Goal: Communication & Community: Answer question/provide support

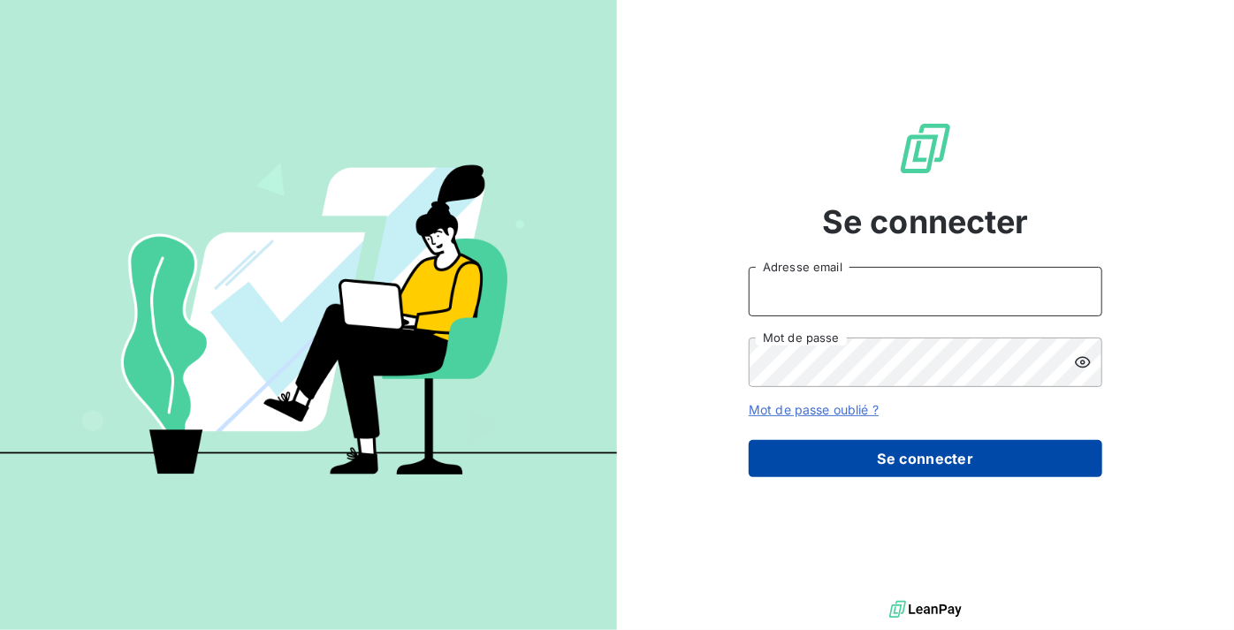
type input "[PERSON_NAME][EMAIL_ADDRESS][DOMAIN_NAME]"
click at [914, 462] on button "Se connecter" at bounding box center [926, 458] width 354 height 37
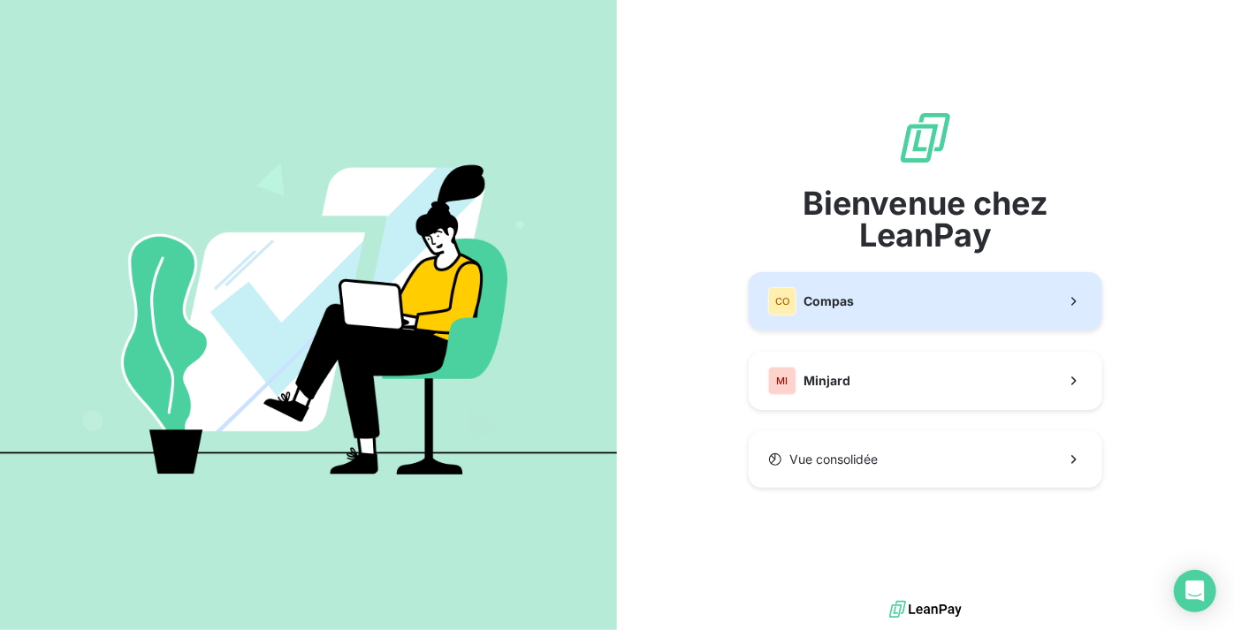
click at [852, 302] on span "Compas" at bounding box center [829, 302] width 50 height 18
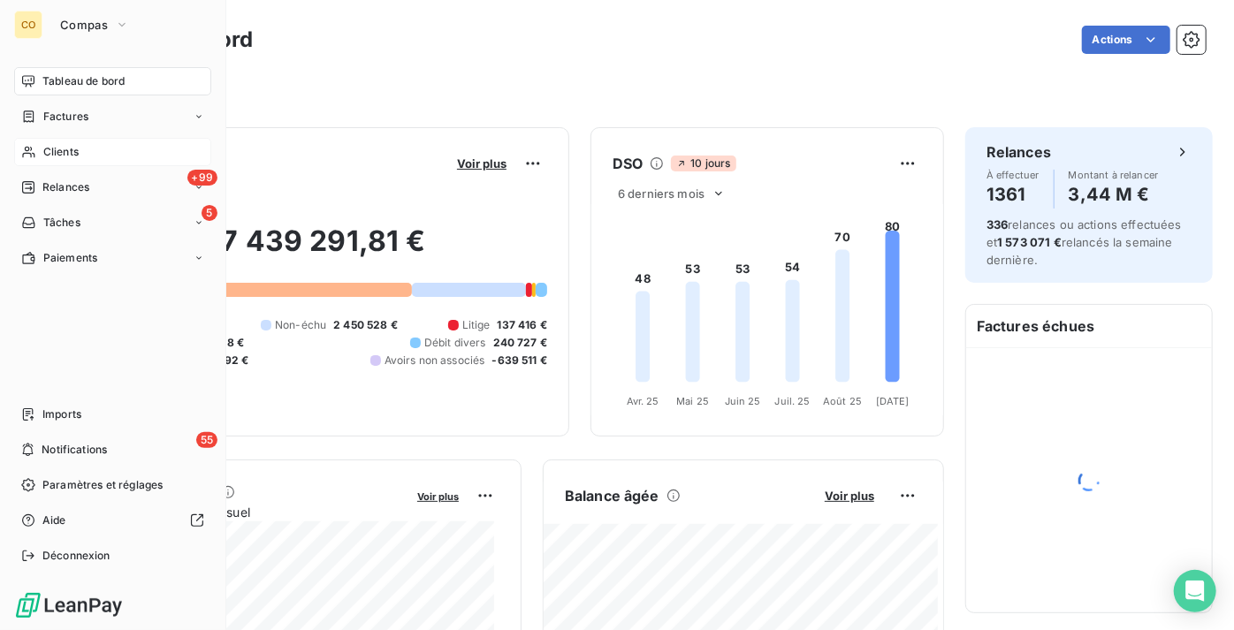
click at [79, 153] on div "Clients" at bounding box center [112, 152] width 197 height 28
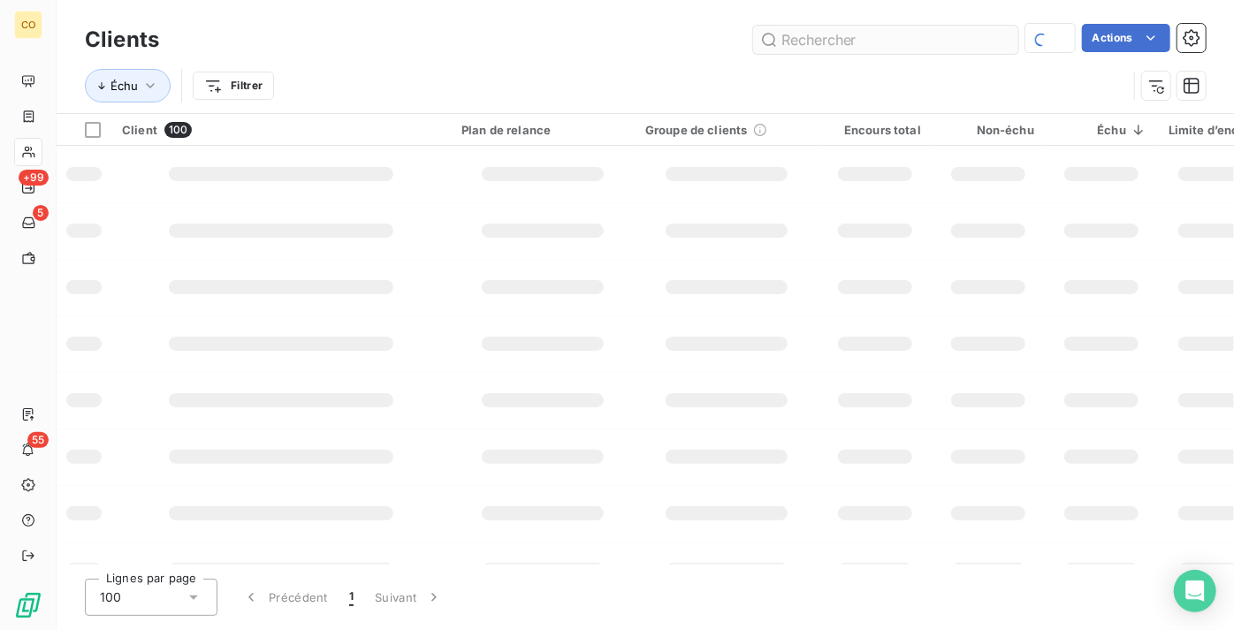
drag, startPoint x: 879, startPoint y: 39, endPoint x: 855, endPoint y: 38, distance: 23.9
click at [855, 38] on input "text" at bounding box center [885, 40] width 265 height 28
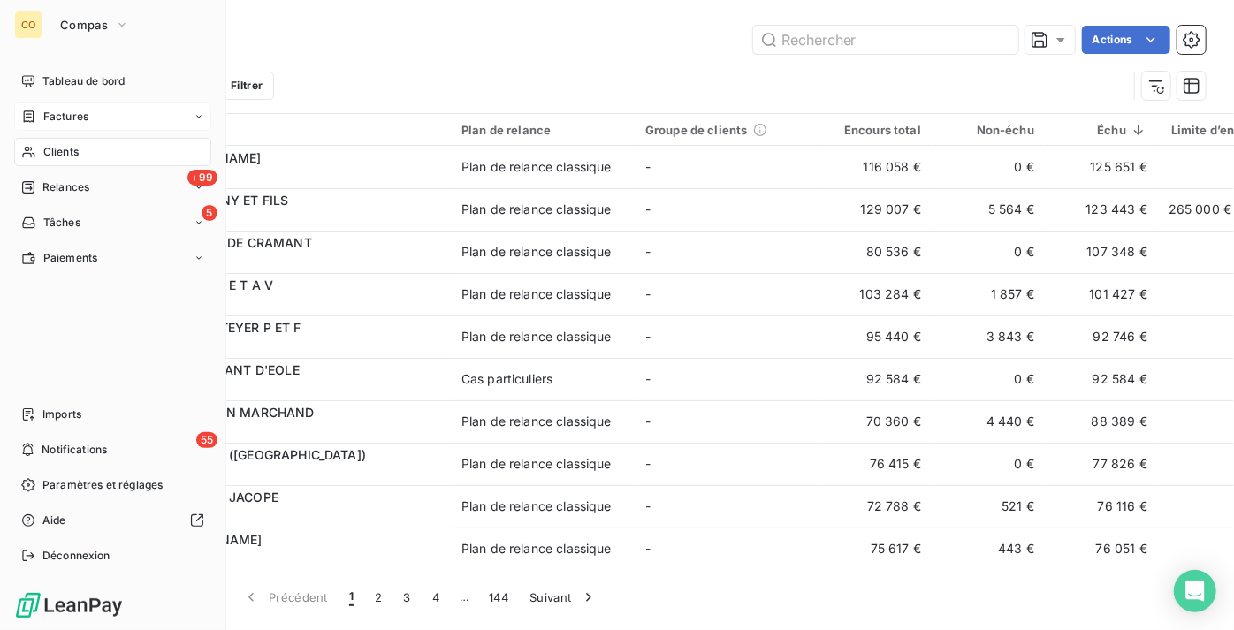
click at [57, 118] on span "Factures" at bounding box center [65, 117] width 45 height 16
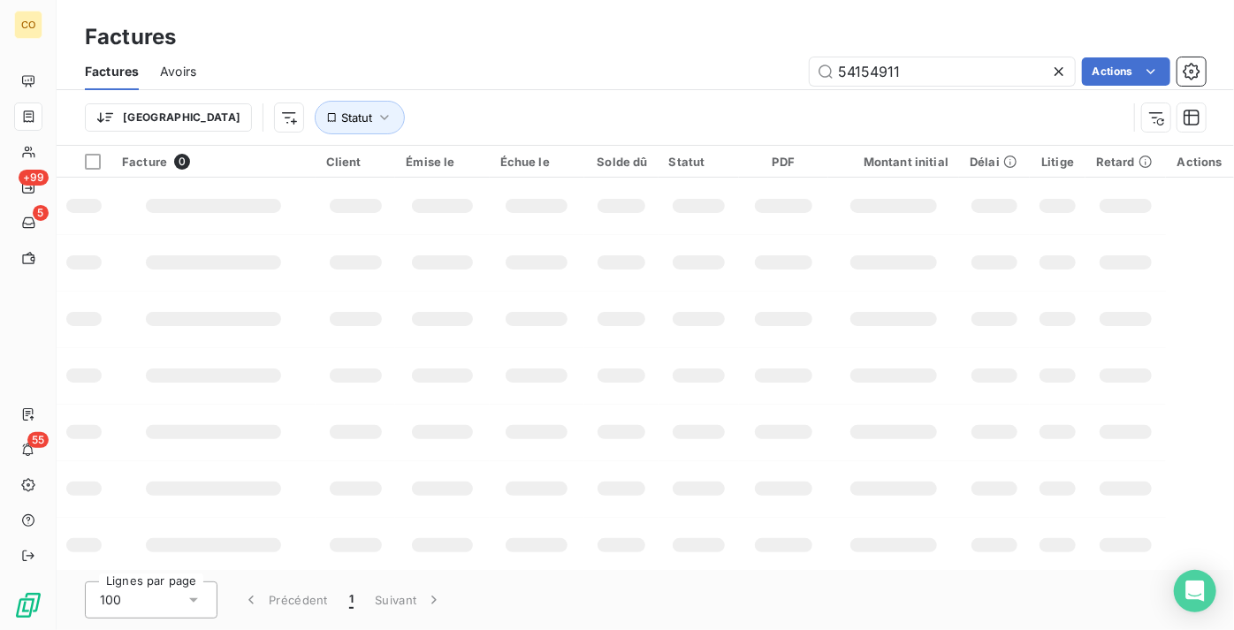
drag, startPoint x: 912, startPoint y: 71, endPoint x: 620, endPoint y: 57, distance: 293.0
click at [620, 57] on div "54154911 Actions" at bounding box center [712, 71] width 989 height 28
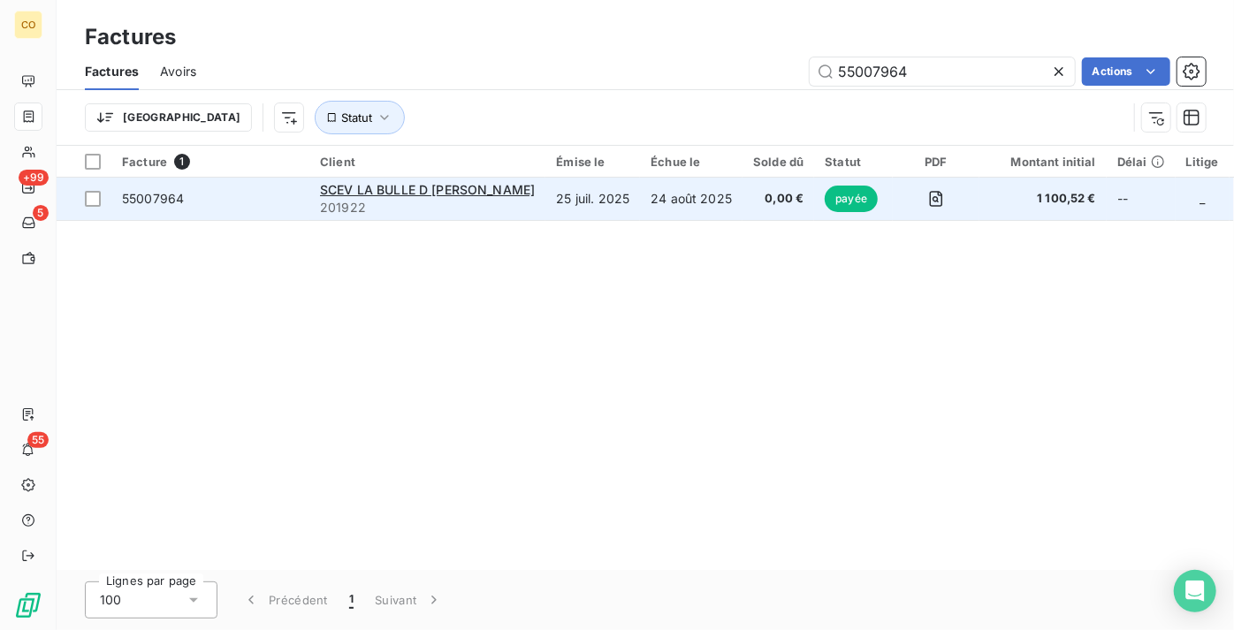
type input "55007964"
click at [640, 205] on td "24 août 2025" at bounding box center [691, 199] width 103 height 42
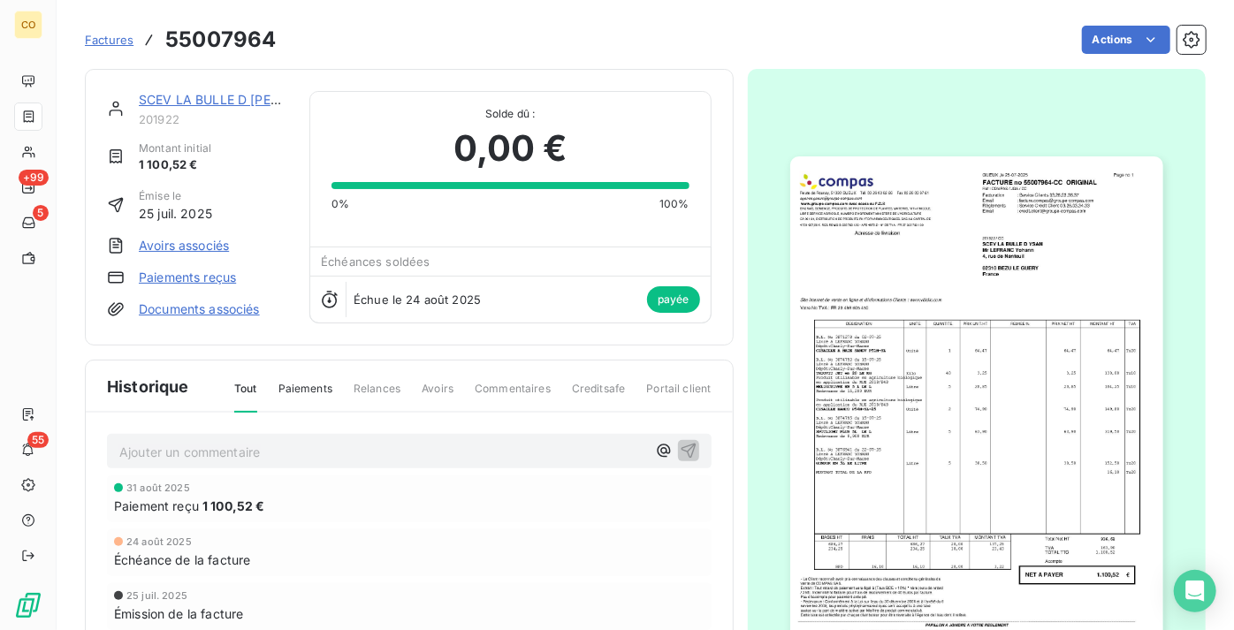
click at [946, 276] on img "button" at bounding box center [976, 419] width 373 height 527
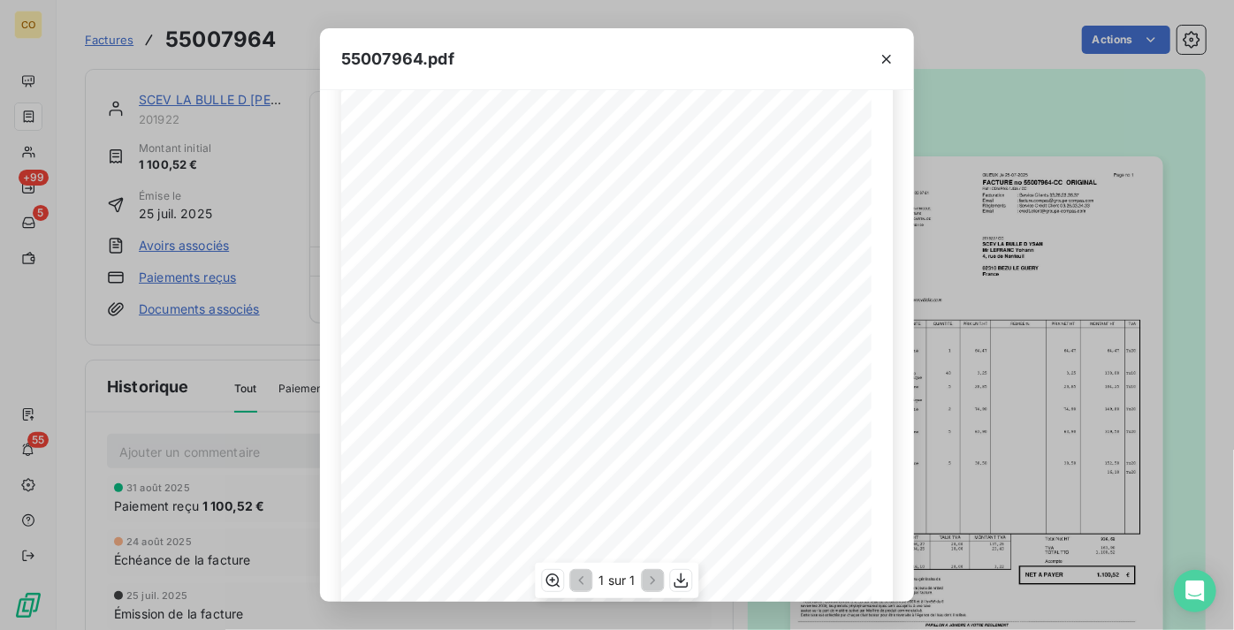
scroll to position [280, 0]
click at [683, 582] on icon "button" at bounding box center [682, 581] width 18 height 18
click at [671, 44] on div "55007964.pdf" at bounding box center [617, 59] width 594 height 62
click at [889, 61] on icon "button" at bounding box center [887, 59] width 18 height 18
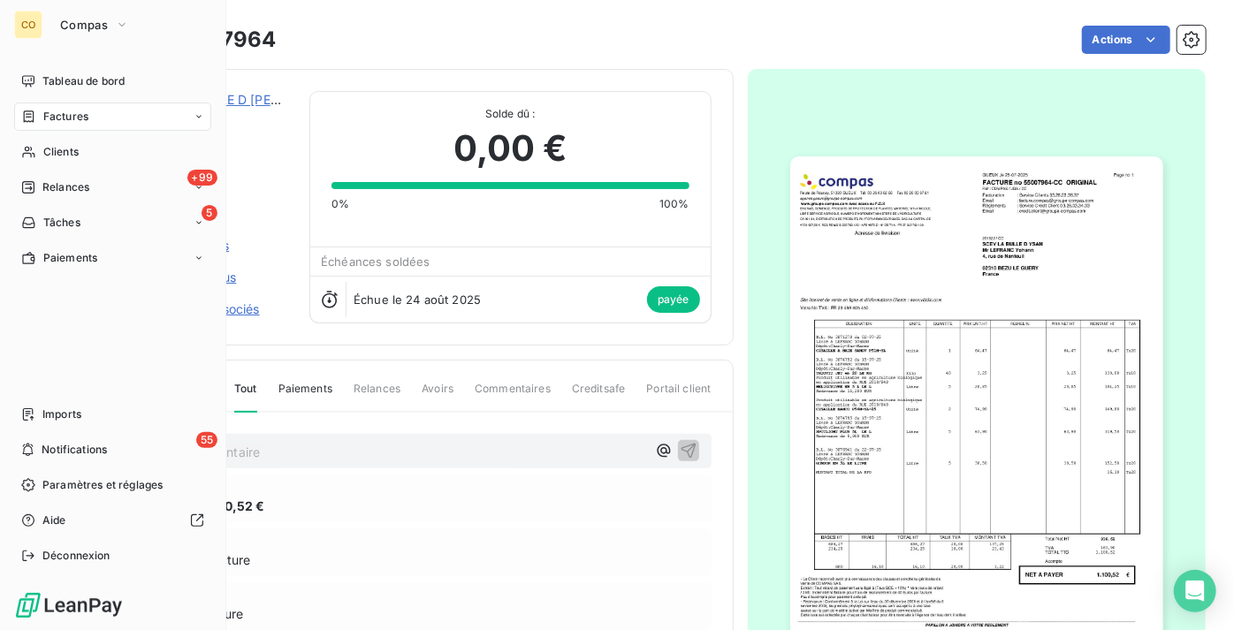
click at [66, 120] on span "Factures" at bounding box center [65, 117] width 45 height 16
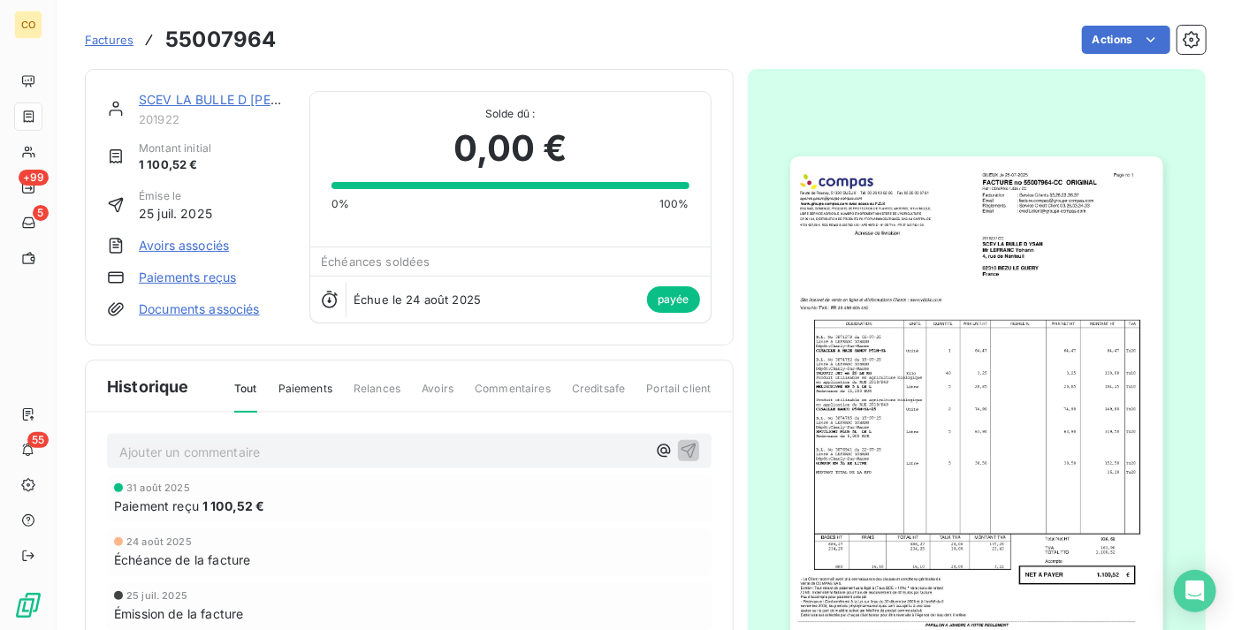
click at [106, 39] on span "Factures" at bounding box center [109, 40] width 49 height 14
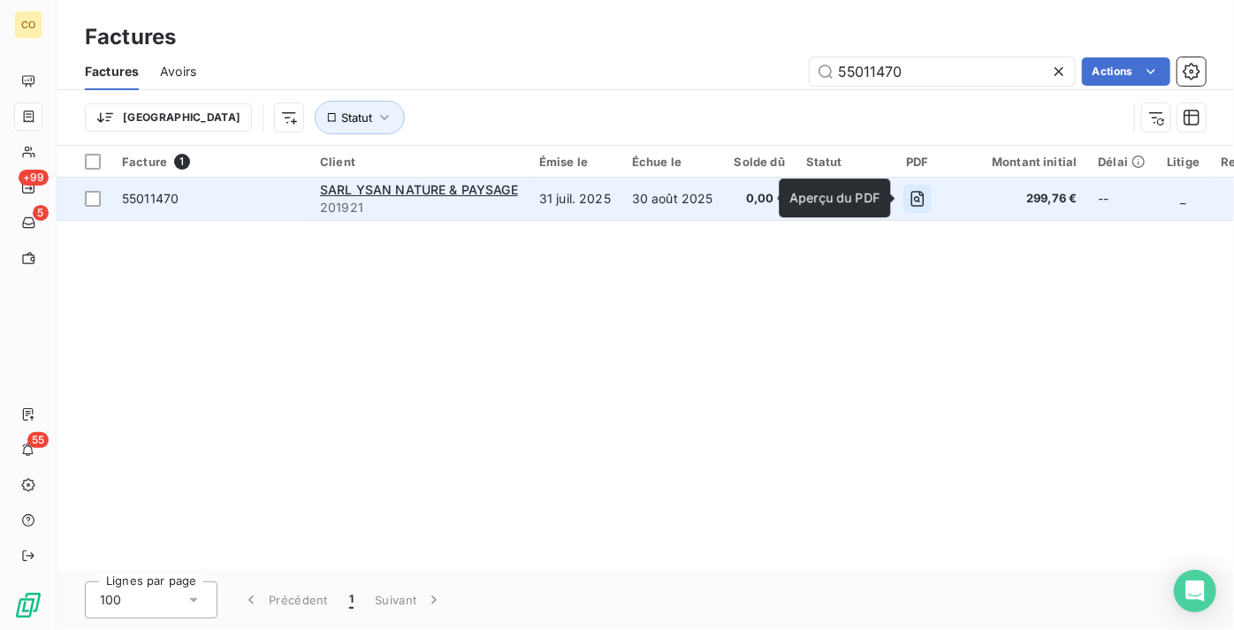
type input "55011470"
click at [915, 202] on icon "button" at bounding box center [917, 199] width 6 height 6
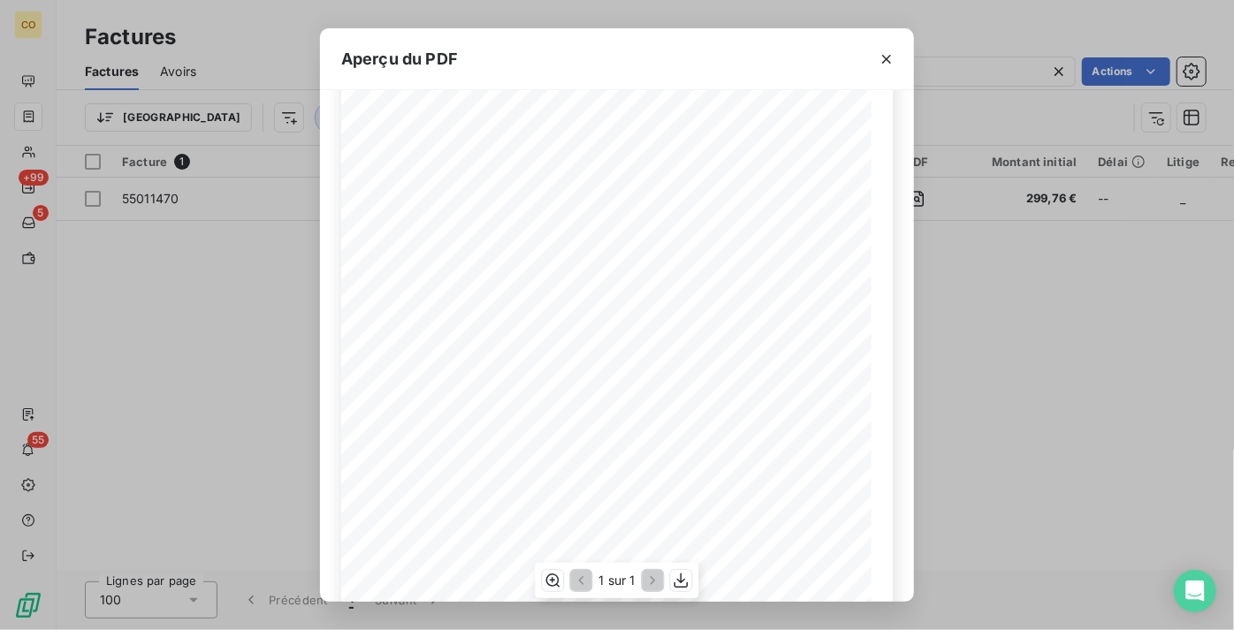
scroll to position [280, 0]
click at [681, 583] on icon "button" at bounding box center [682, 581] width 14 height 15
click at [242, 320] on div "Aperçu du PDF Adresse de livraison DESIGNATION UNITE QUANTITE PRIX NET HT MONTA…" at bounding box center [617, 315] width 1234 height 630
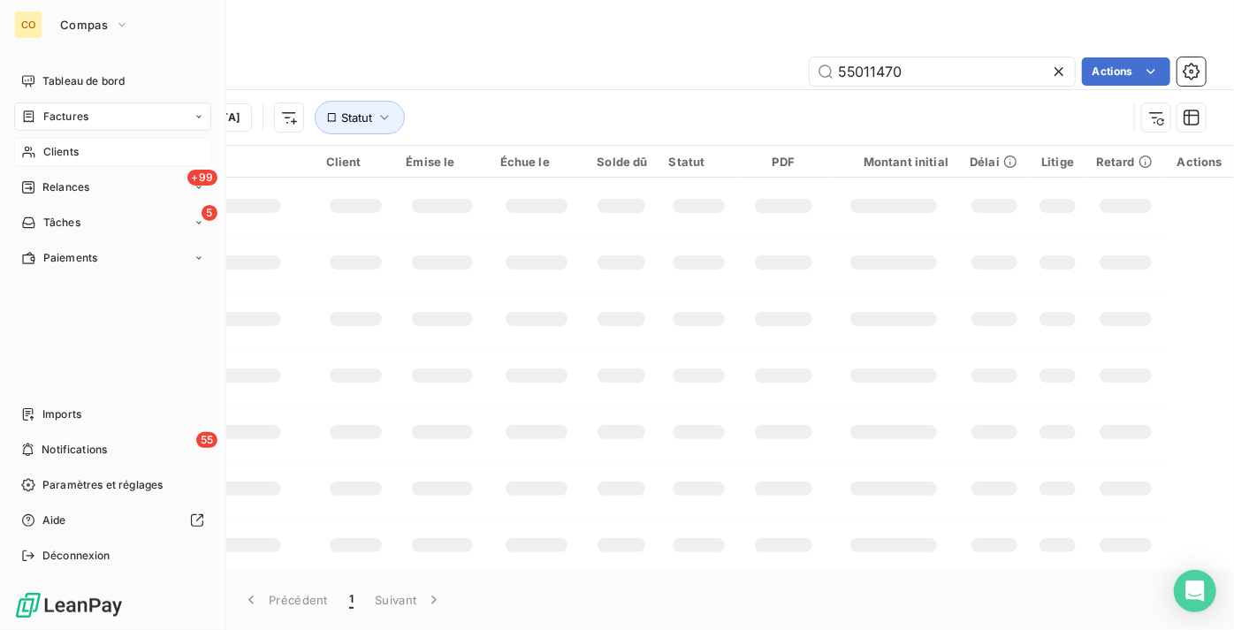
click at [71, 150] on span "Clients" at bounding box center [60, 152] width 35 height 16
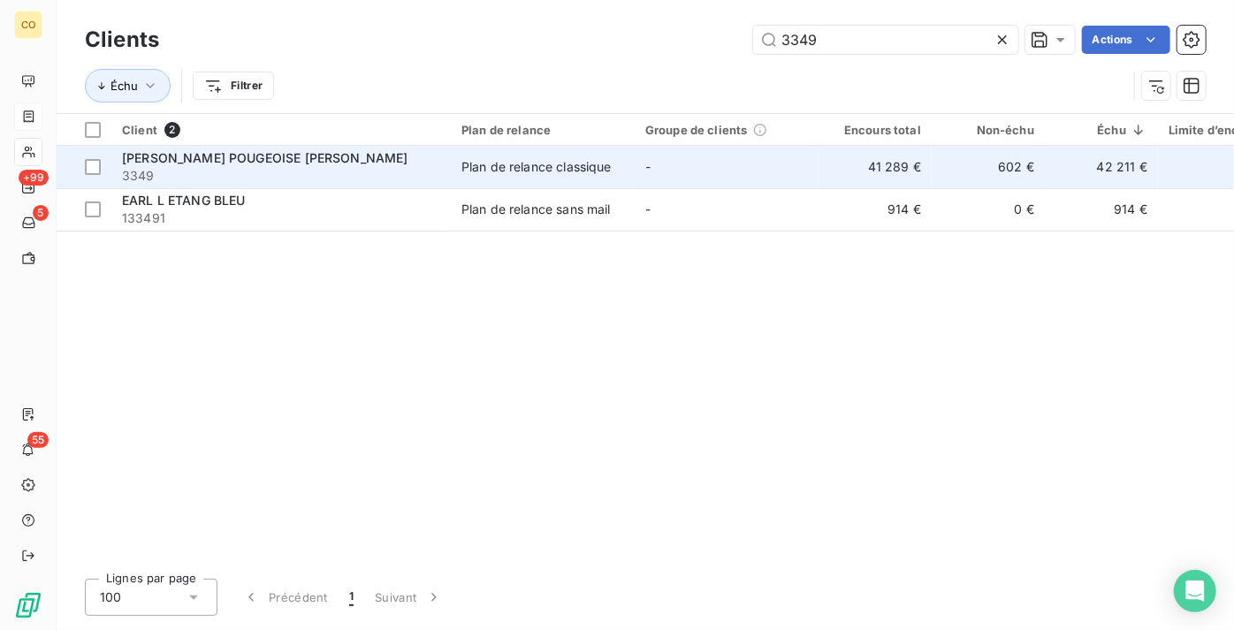
type input "3349"
click at [187, 171] on span "3349" at bounding box center [281, 176] width 318 height 18
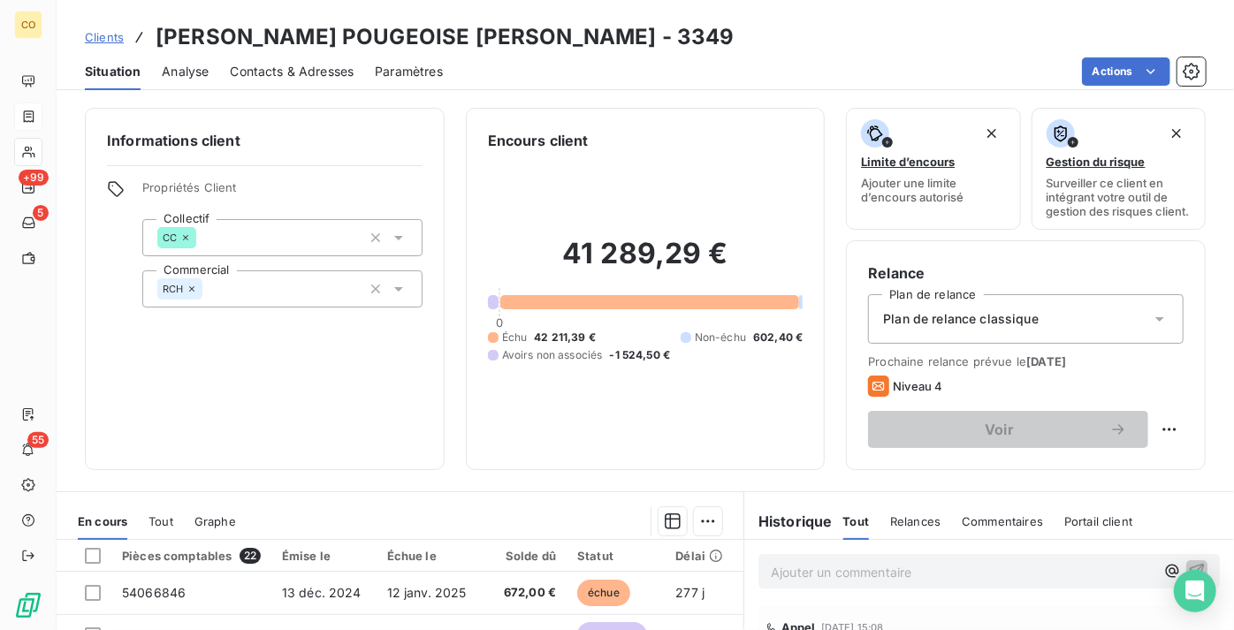
click at [393, 468] on div "Informations client Propriétés Client Collectif CC Commercial RCH" at bounding box center [265, 289] width 360 height 363
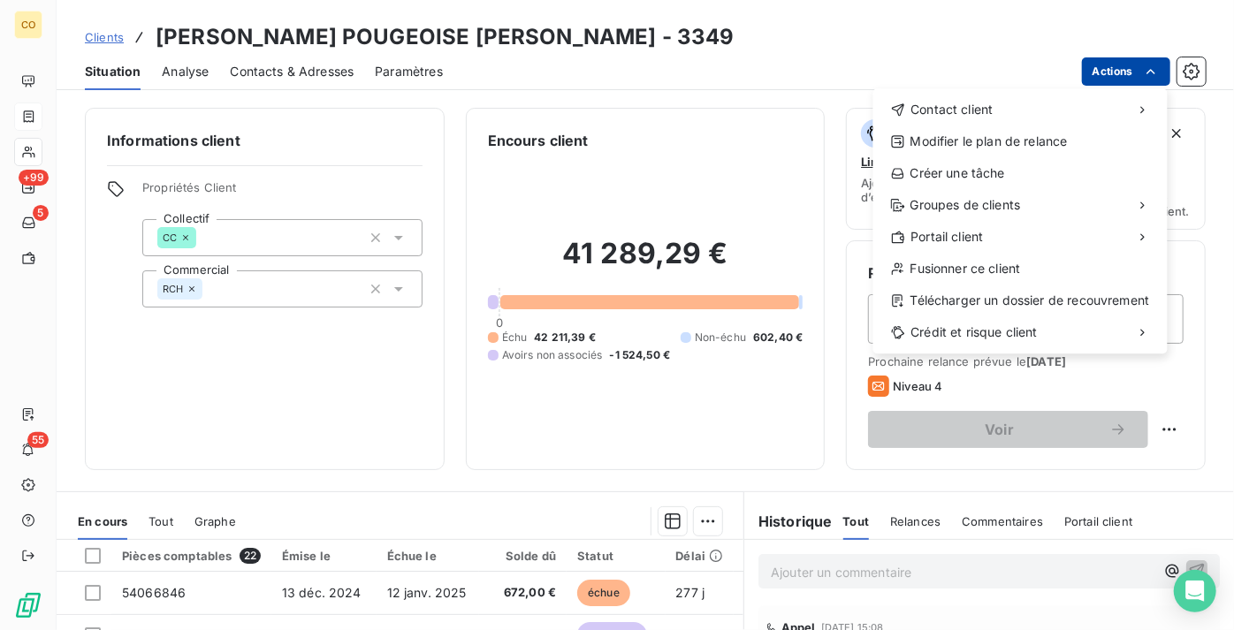
click at [1103, 58] on html "CO +99 5 55 Clients [PERSON_NAME] POUGEOISE [PERSON_NAME] - 3349 Situation Anal…" at bounding box center [617, 315] width 1234 height 630
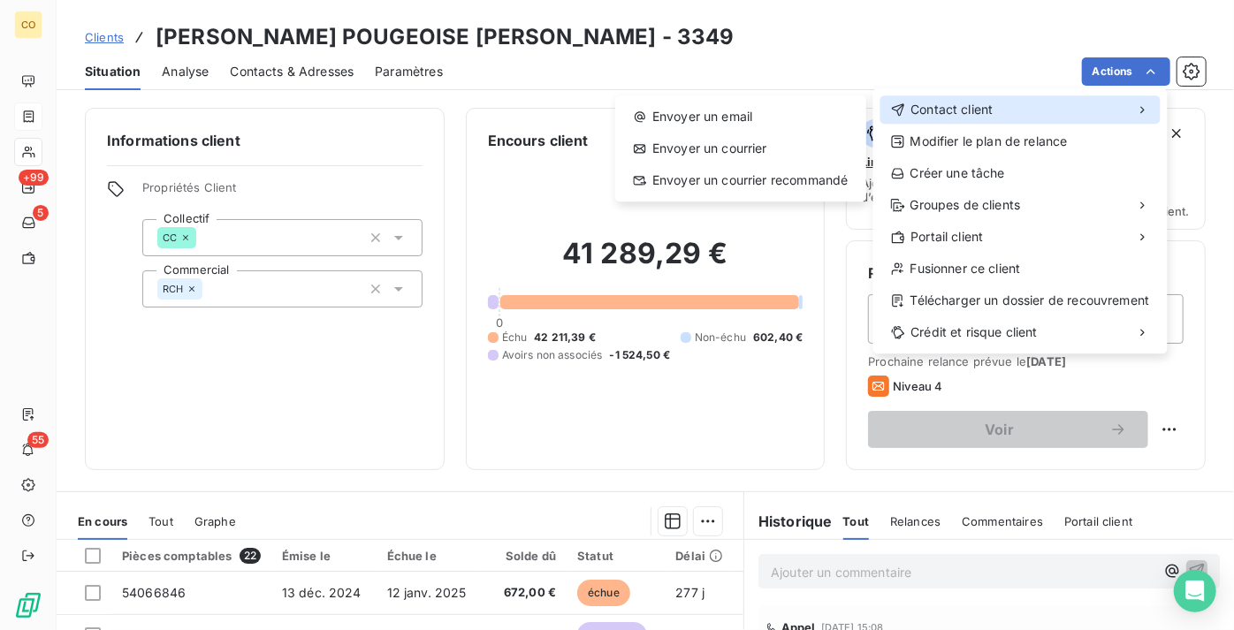
click at [999, 118] on div "Contact client" at bounding box center [1021, 109] width 280 height 28
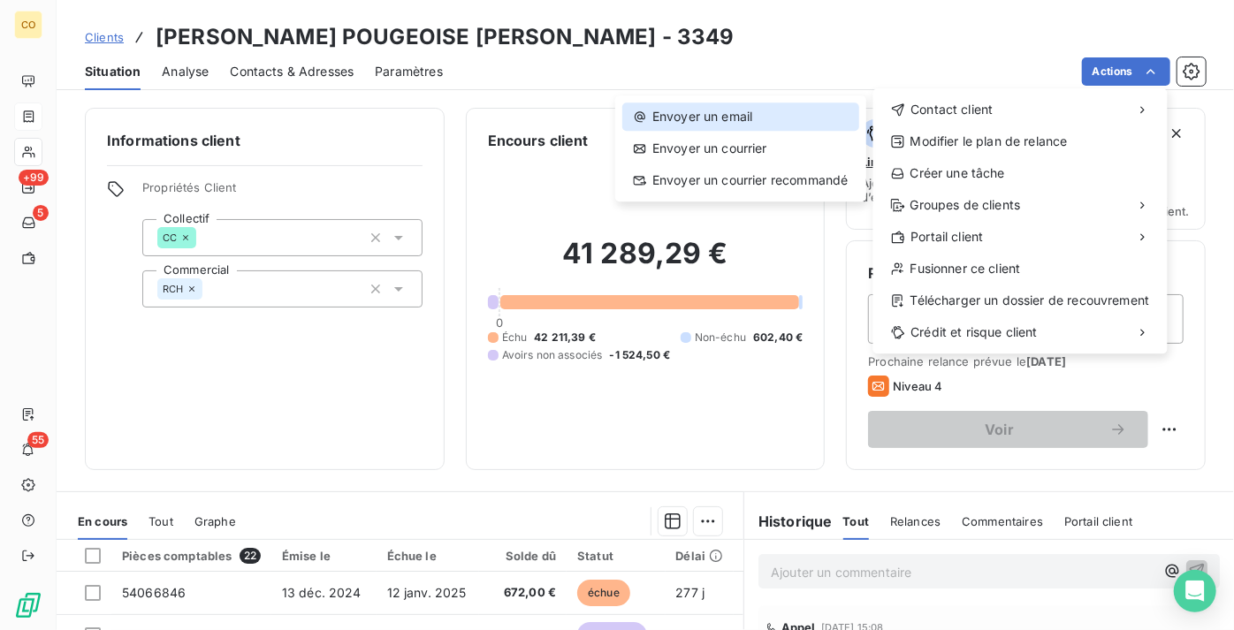
click at [742, 117] on div "Envoyer un email" at bounding box center [740, 117] width 237 height 28
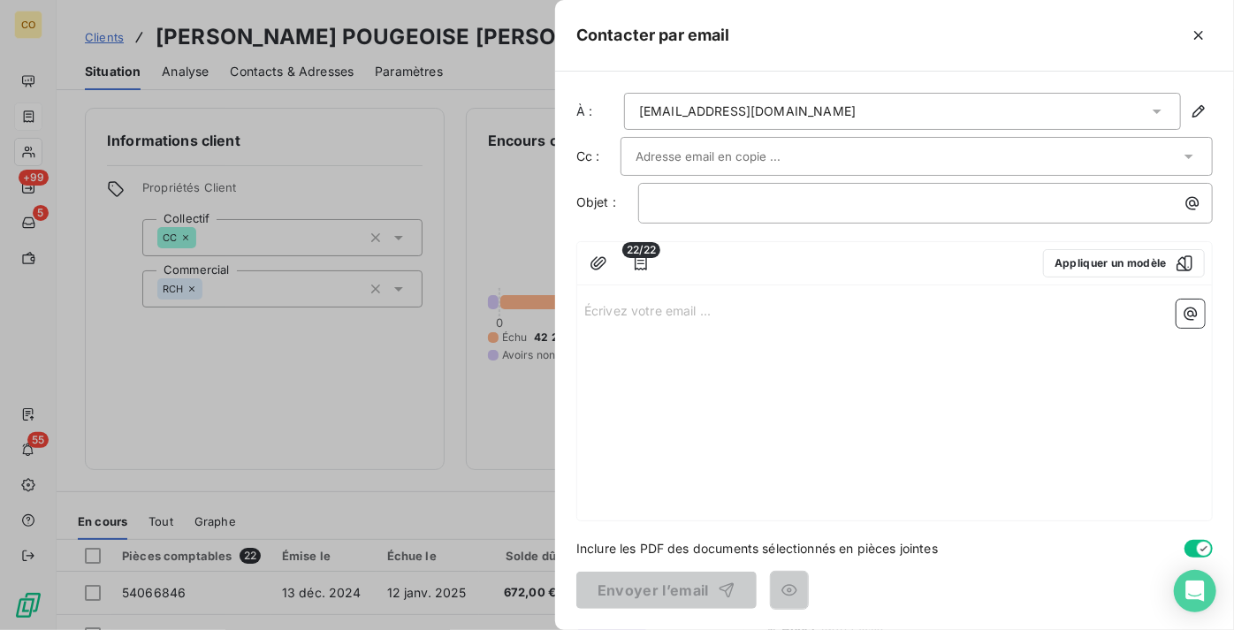
click at [622, 392] on div "Écrivez votre email ... ﻿" at bounding box center [894, 407] width 635 height 228
click at [1014, 203] on p "﻿" at bounding box center [929, 203] width 553 height 20
click at [1018, 297] on div "Écrivez votre email ... ﻿" at bounding box center [894, 407] width 635 height 228
click at [934, 321] on div "Écrivez votre email ... ﻿" at bounding box center [894, 407] width 635 height 228
click at [843, 338] on div "Écrivez votre email ... ﻿" at bounding box center [894, 407] width 635 height 228
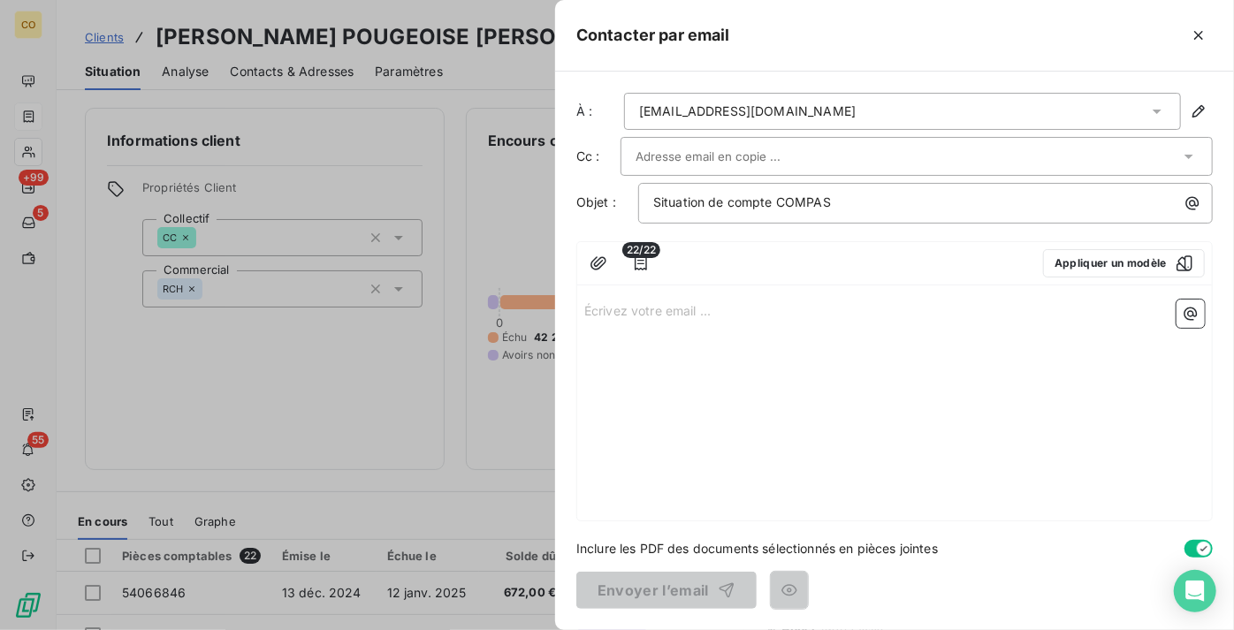
click at [749, 314] on p "Écrivez votre email ... ﻿" at bounding box center [894, 310] width 621 height 20
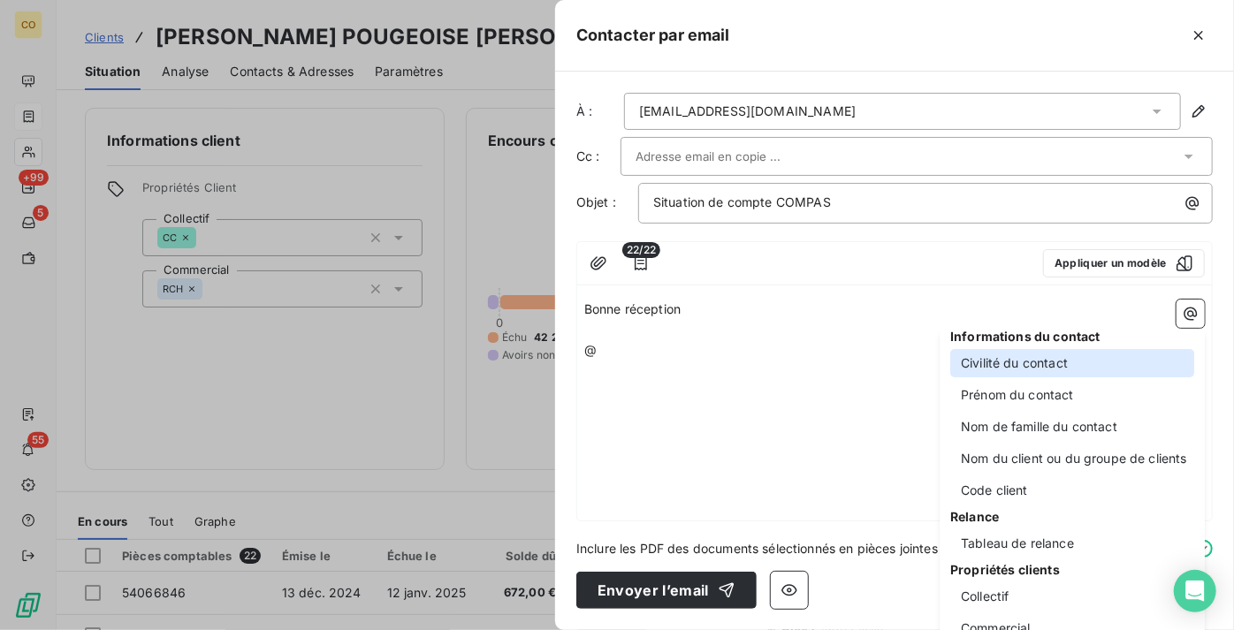
scroll to position [115, 0]
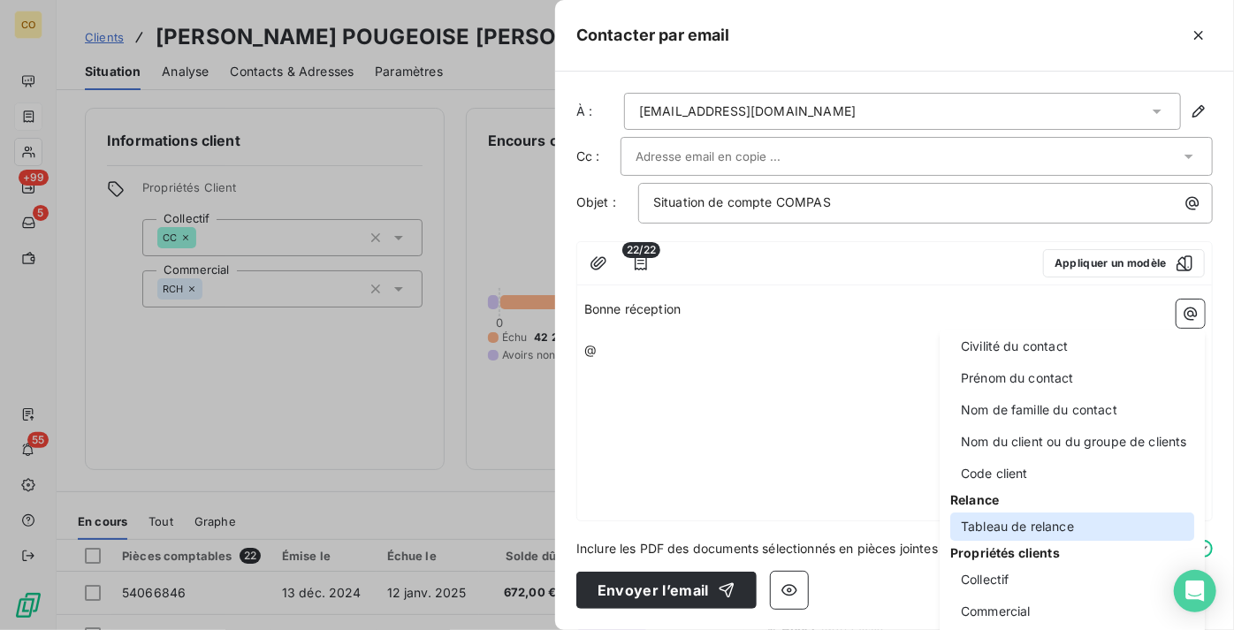
click at [1068, 519] on div "Tableau de relance" at bounding box center [1072, 527] width 244 height 28
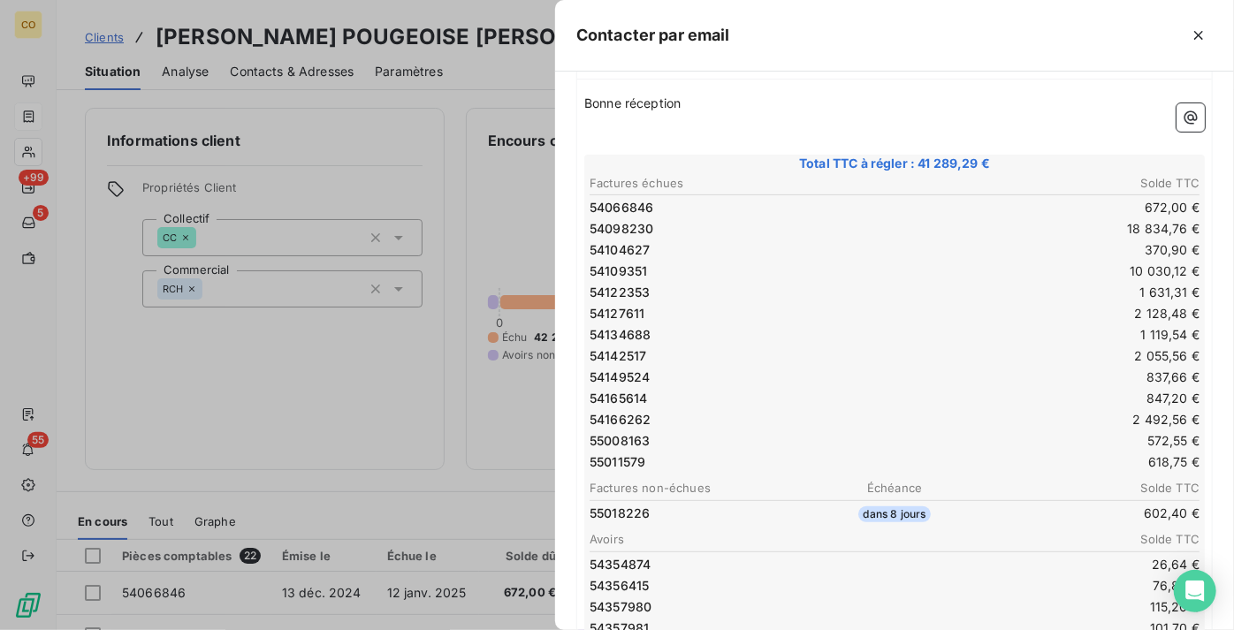
scroll to position [186, 0]
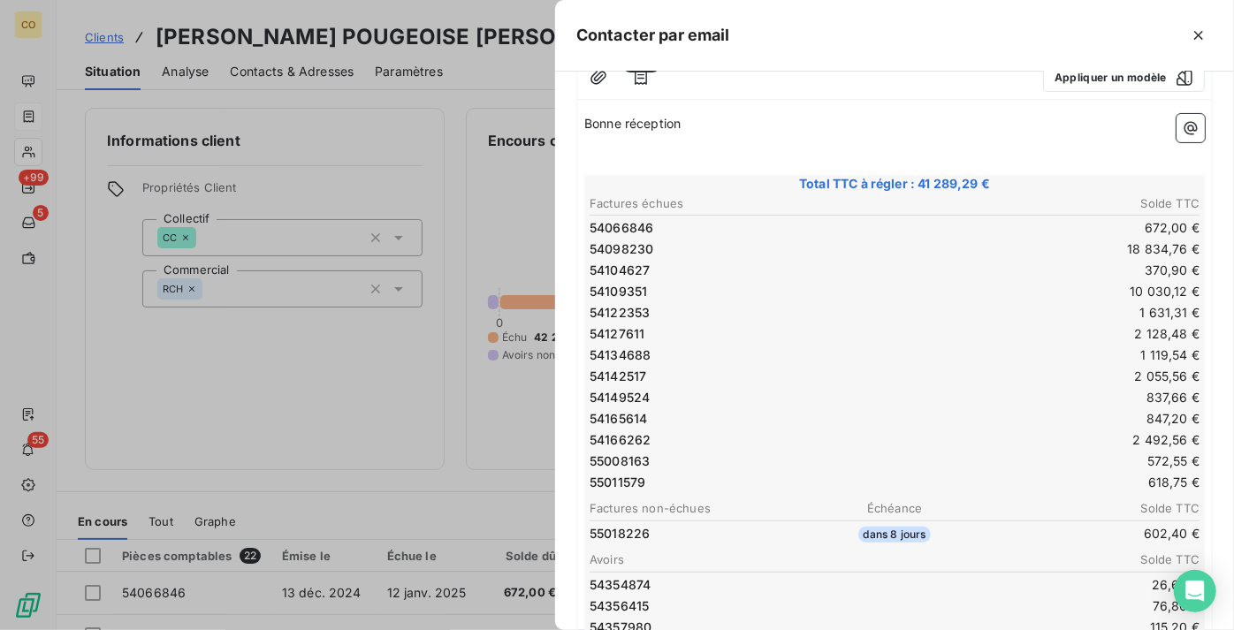
click at [889, 411] on table "Factures échues Solde TTC 54066846 672,00 € 54098230 18 834,76 € 54104627 370,9…" at bounding box center [894, 344] width 615 height 302
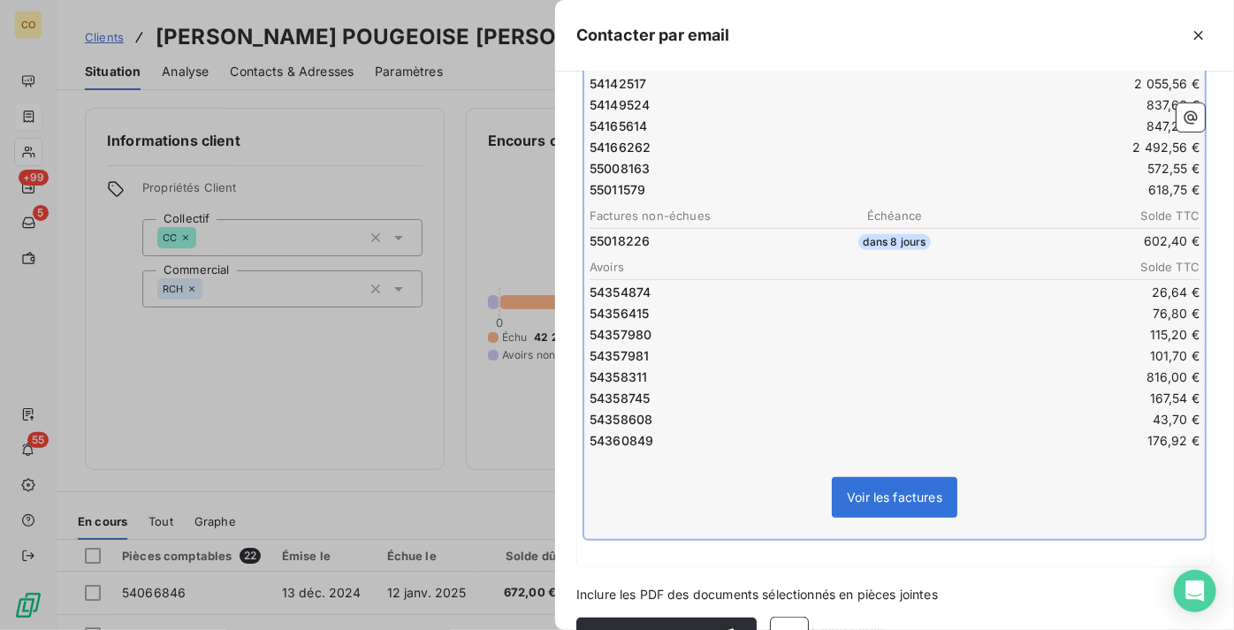
scroll to position [507, 0]
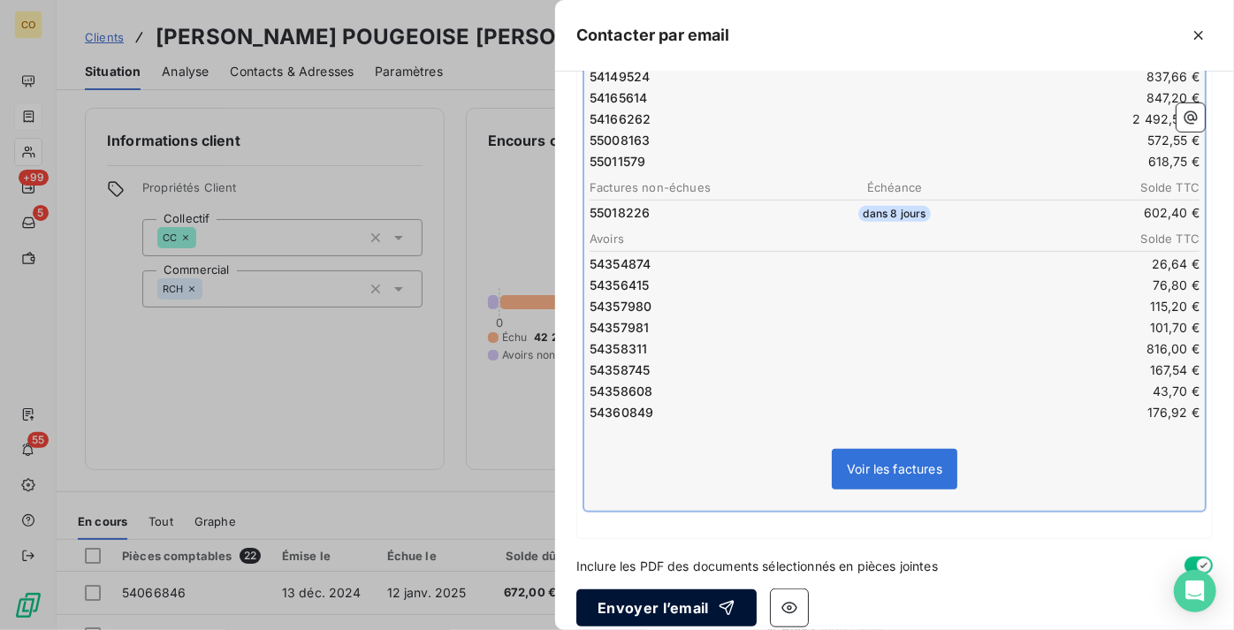
click at [668, 590] on button "Envoyer l’email" at bounding box center [666, 608] width 180 height 37
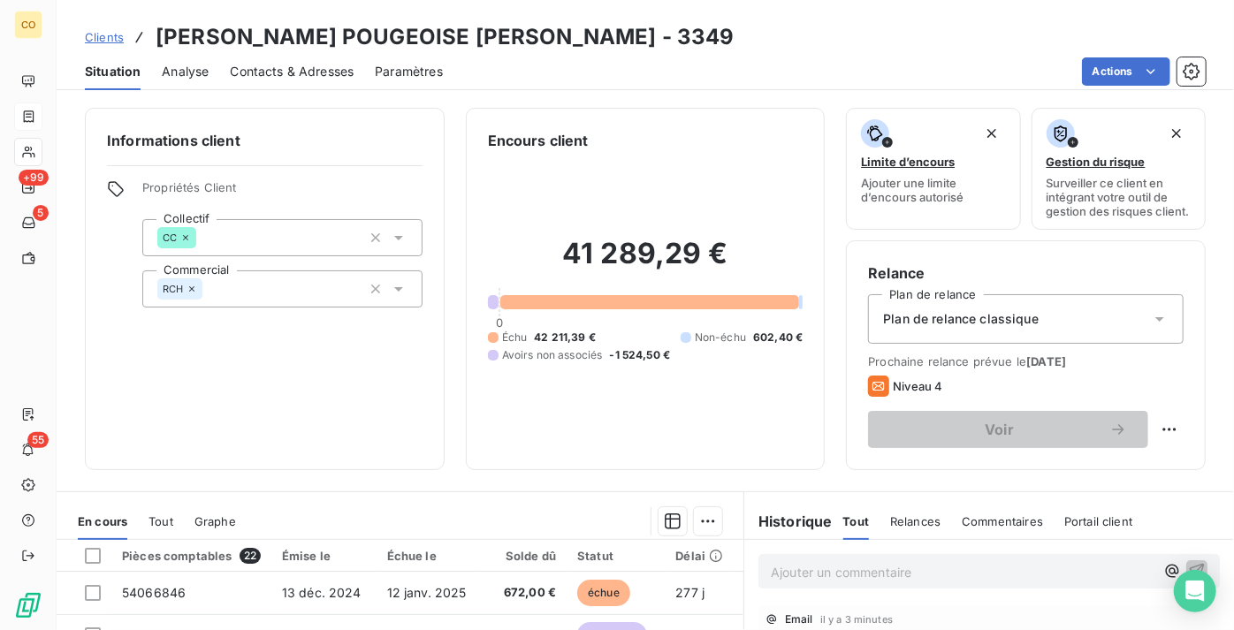
click at [773, 576] on p "Ajouter un commentaire ﻿" at bounding box center [963, 572] width 384 height 22
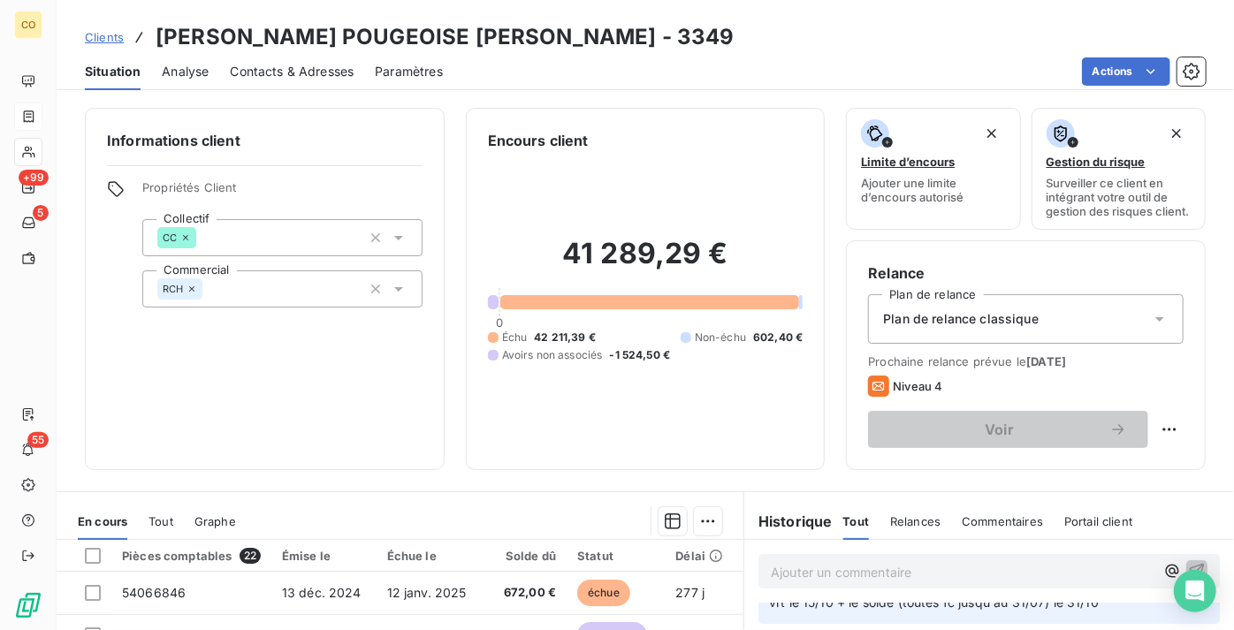
scroll to position [0, 0]
